Goal: Communication & Community: Answer question/provide support

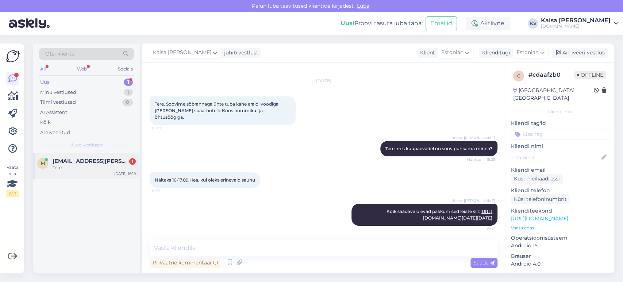
click at [77, 171] on div "m [PERSON_NAME][EMAIL_ADDRESS][DOMAIN_NAME] 1 Tere [DATE] 16:19" at bounding box center [86, 165] width 107 height 26
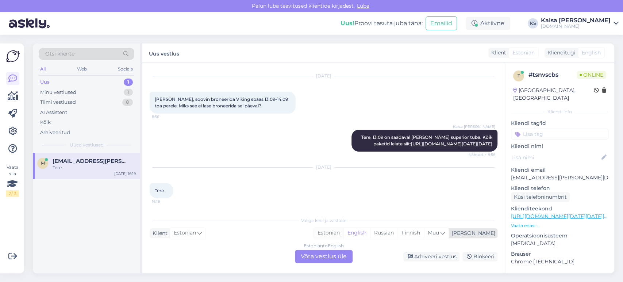
click at [343, 233] on div "Estonian" at bounding box center [329, 232] width 30 height 11
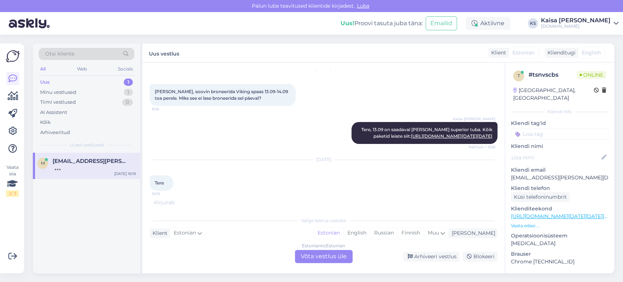
click at [336, 255] on div "Estonian to Estonian Võta vestlus üle" at bounding box center [324, 256] width 58 height 13
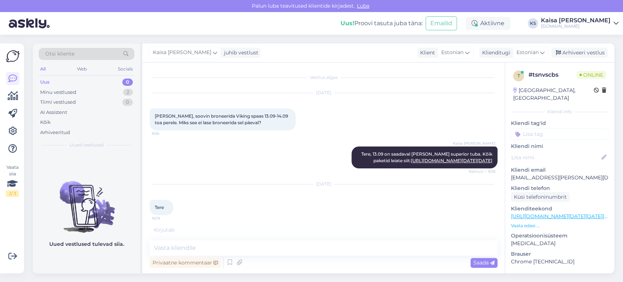
scroll to position [56, 0]
click at [339, 250] on textarea at bounding box center [324, 247] width 348 height 15
type textarea "Tere"
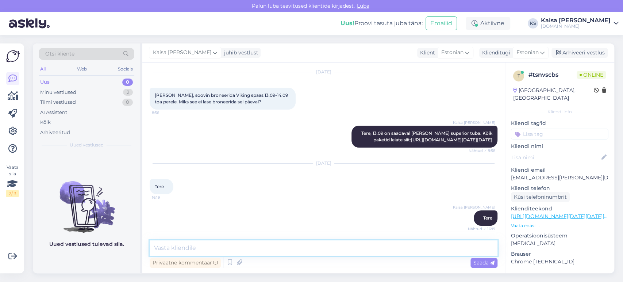
scroll to position [117, 0]
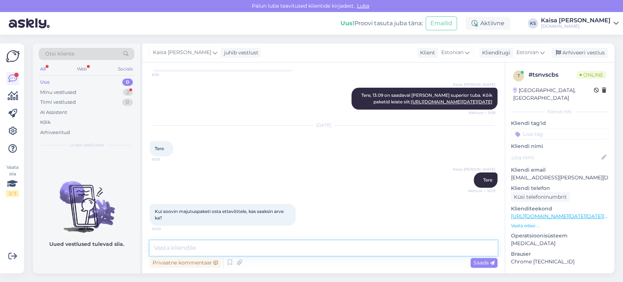
click at [308, 246] on textarea at bounding box center [324, 247] width 348 height 15
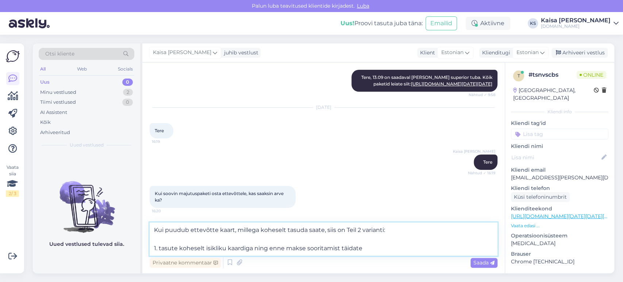
scroll to position [166, 0]
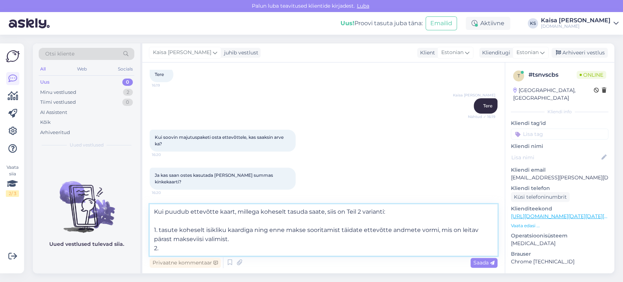
click at [309, 236] on textarea "Kui puudub ettevõtte kaart, millega koheselt tasuda saate, siis on Teil 2 varia…" at bounding box center [324, 229] width 348 height 51
click at [275, 248] on textarea "Kui puudub ettevõtte kaart, millega koheselt tasuda saate, siis on Teil 2 varia…" at bounding box center [324, 229] width 348 height 51
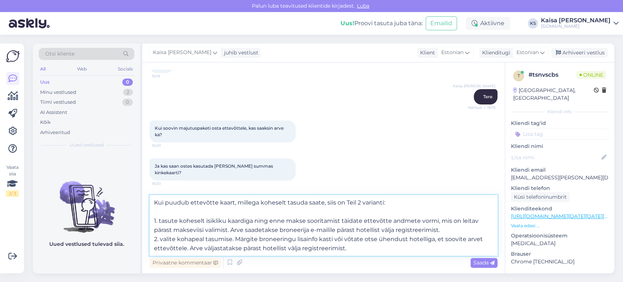
scroll to position [194, 0]
click at [256, 173] on span "Ja kas saan ostes kasutada [PERSON_NAME] summas kinkekaarti?" at bounding box center [214, 169] width 119 height 12
click at [366, 246] on textarea "Kui puudub ettevõtte kaart, millega koheselt tasuda saate, siis on Teil 2 varia…" at bounding box center [324, 225] width 348 height 61
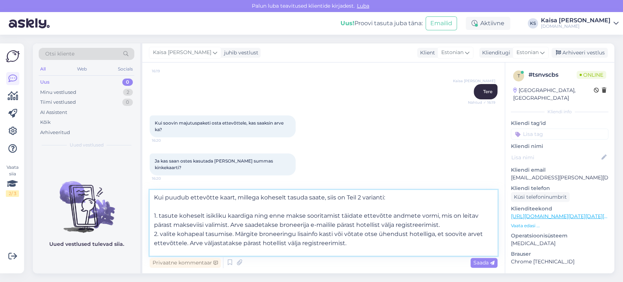
scroll to position [9, 0]
click at [296, 248] on textarea "Kui puudub ettevõtte kaart, millega koheselt tasuda saate, siis on Teil 2 varia…" at bounding box center [324, 223] width 348 height 66
paste textarea "[DOMAIN_NAME] kinkekaarti on võimalik kasutada kõikide pakettide broneerimiseks…"
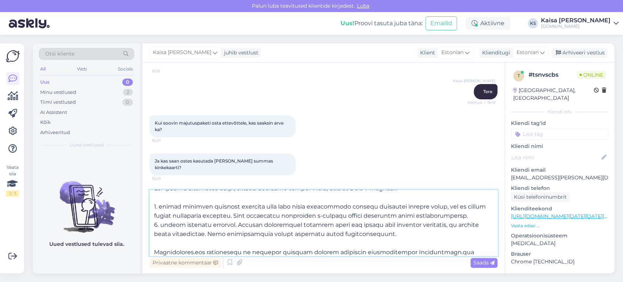
scroll to position [55, 0]
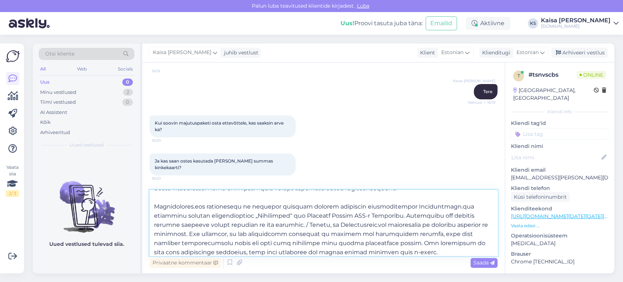
drag, startPoint x: 330, startPoint y: 225, endPoint x: 298, endPoint y: 225, distance: 31.4
click at [298, 225] on textarea at bounding box center [324, 223] width 348 height 66
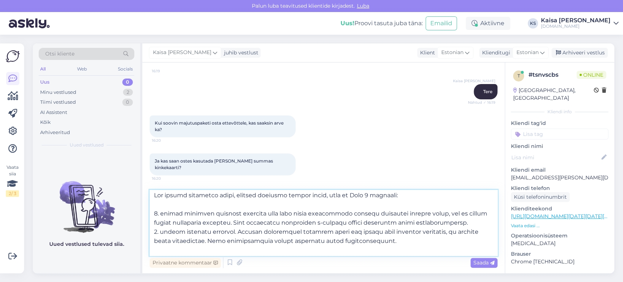
scroll to position [0, 0]
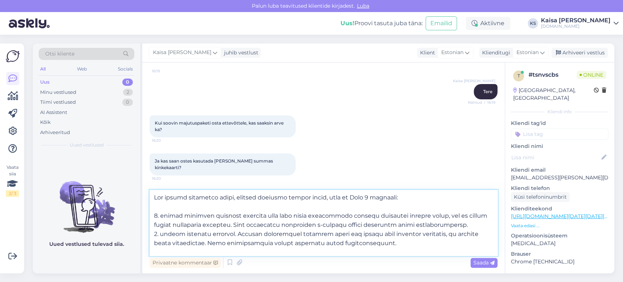
click at [449, 225] on textarea at bounding box center [324, 223] width 348 height 66
type textarea "Lor ipsumd sitametco adipi, elitsed doeiusmo tempor incid, utla et Dolo 7 magna…"
click at [483, 261] on span "Saada" at bounding box center [483, 262] width 21 height 7
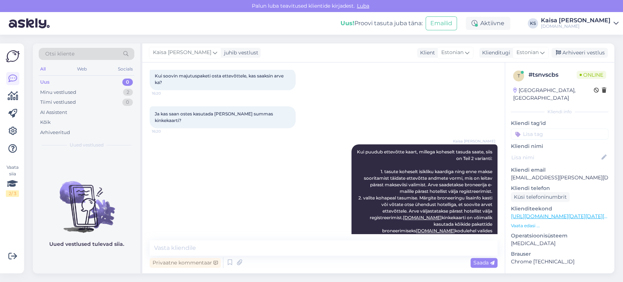
scroll to position [331, 0]
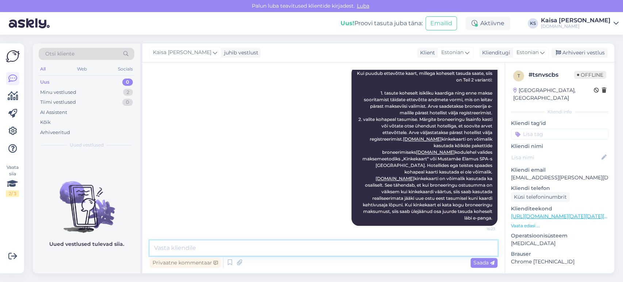
click at [355, 250] on textarea at bounding box center [324, 247] width 348 height 15
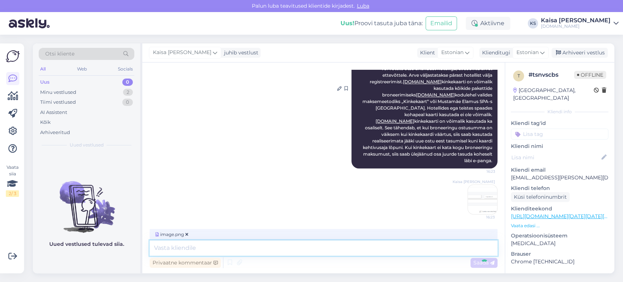
scroll to position [377, 0]
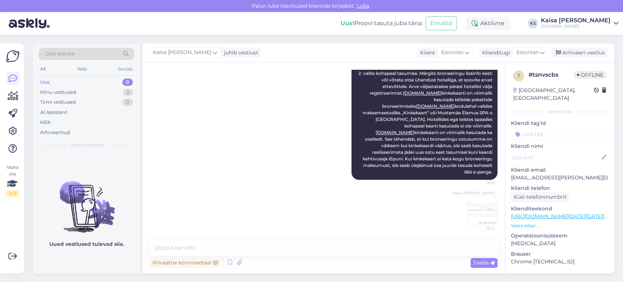
click at [254, 177] on div "Kaisa [PERSON_NAME] Kui puudub ettevõtte kaart, millega koheselt tasuda saate, …" at bounding box center [324, 100] width 348 height 176
